Goal: Task Accomplishment & Management: Manage account settings

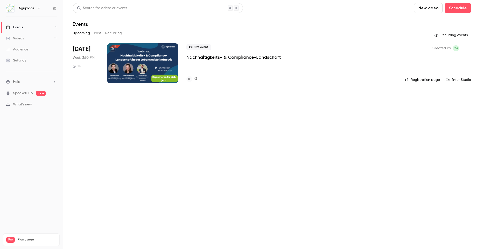
click at [137, 61] on div at bounding box center [142, 63] width 71 height 40
